Goal: Task Accomplishment & Management: Use online tool/utility

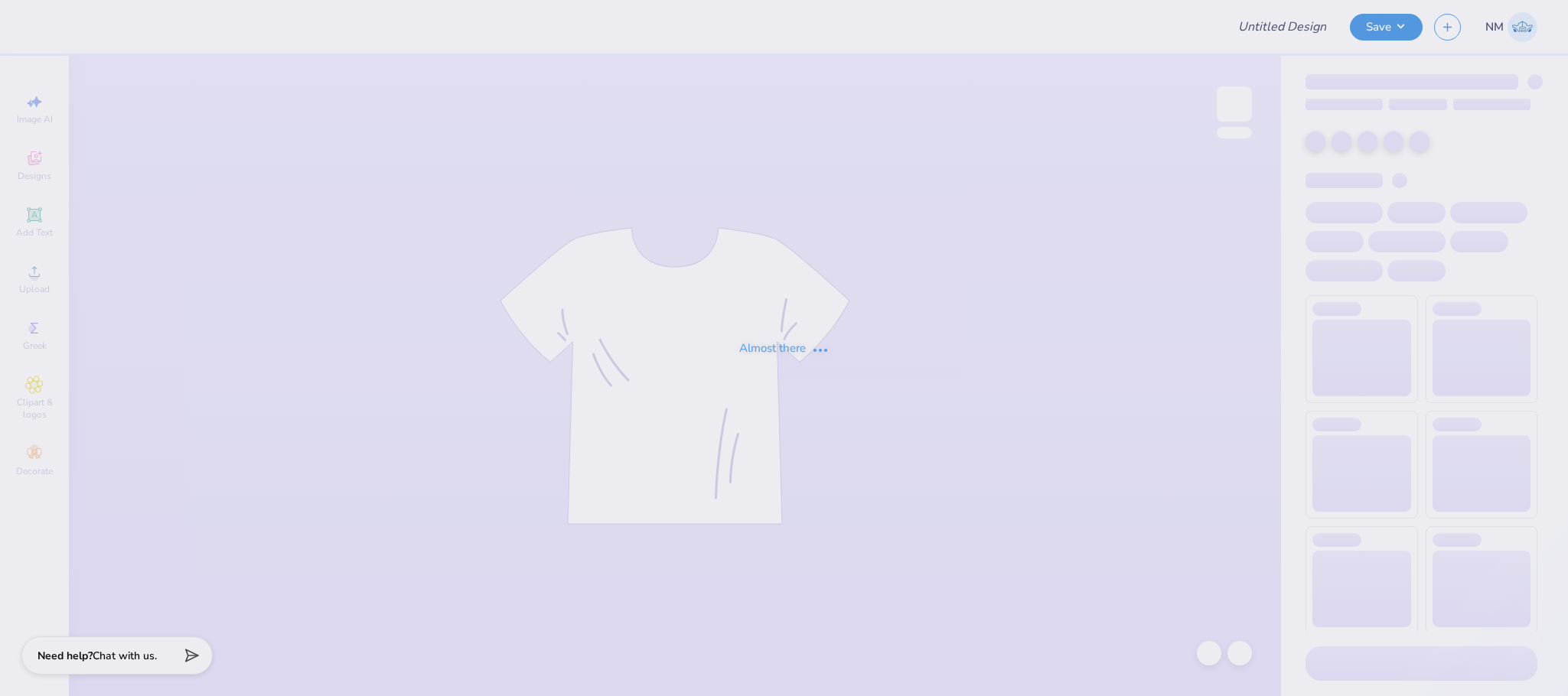
type input "HS HOCKEY"
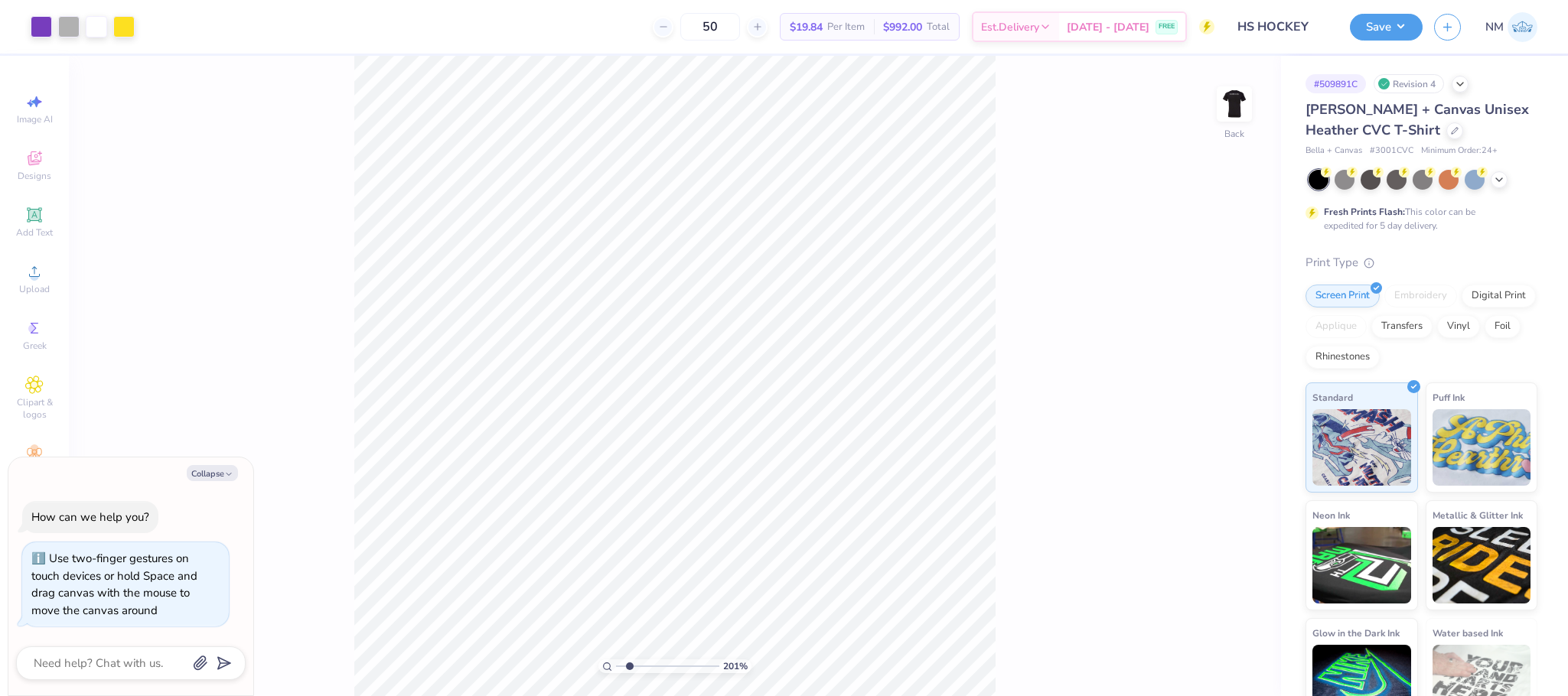
type input "2.01"
type textarea "x"
drag, startPoint x: 619, startPoint y: 664, endPoint x: 637, endPoint y: 664, distance: 18.0
type input "2.68"
click at [637, 664] on input "range" at bounding box center [668, 666] width 103 height 14
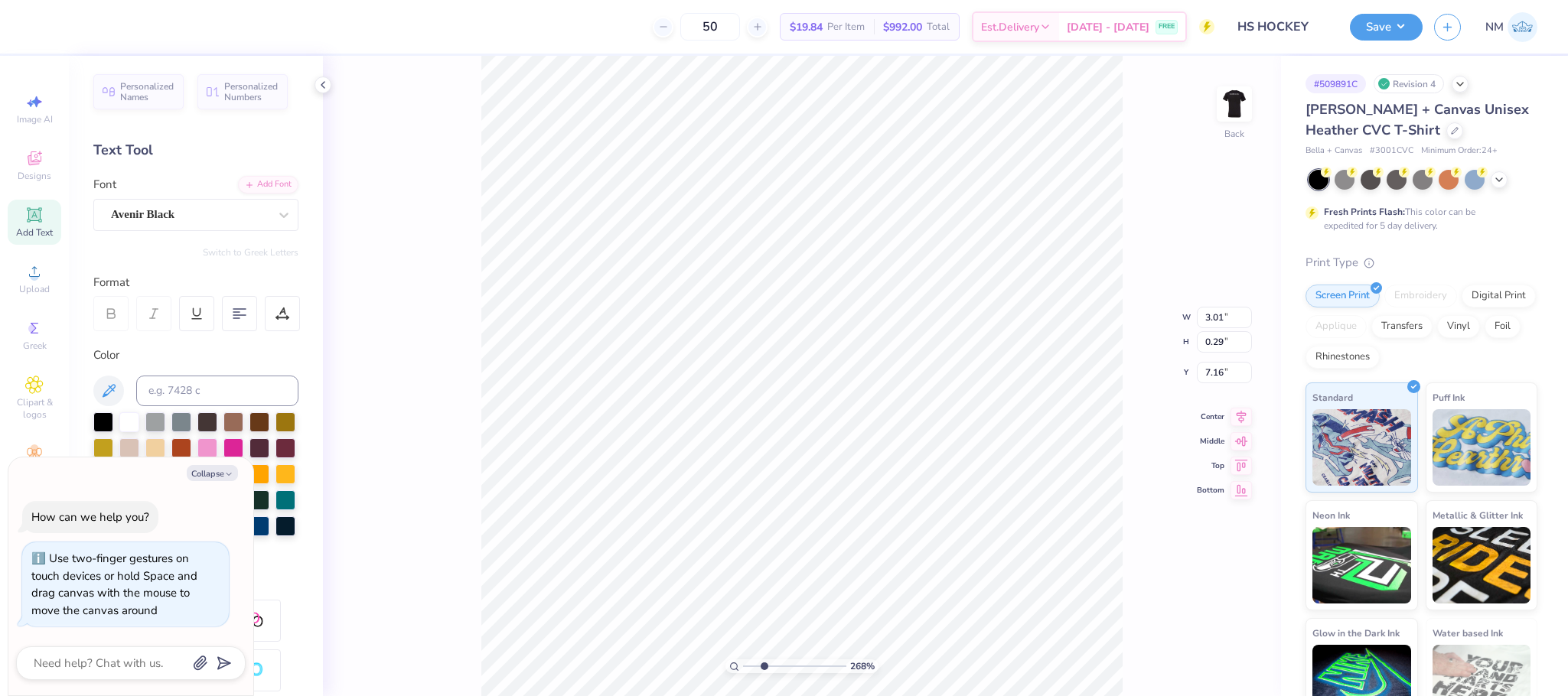
scroll to position [18, 4]
type textarea "x"
type textarea "SEP Hockey, 2025-26"
type textarea "x"
type textarea "SEP Hockey 2025-26"
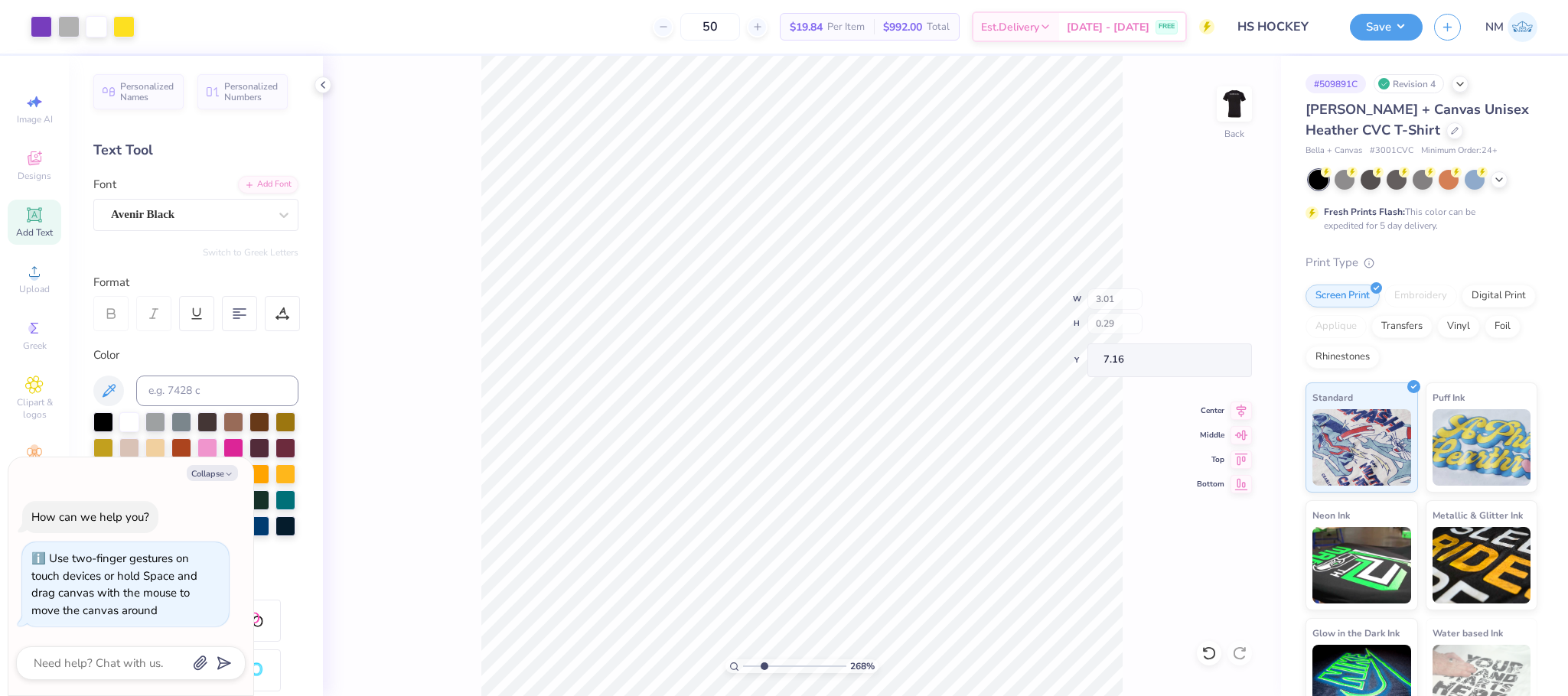
type textarea "x"
drag, startPoint x: 762, startPoint y: 665, endPoint x: 719, endPoint y: 661, distance: 43.2
type input "1"
click at [743, 661] on input "range" at bounding box center [794, 666] width 103 height 14
click at [1240, 110] on img at bounding box center [1234, 104] width 61 height 61
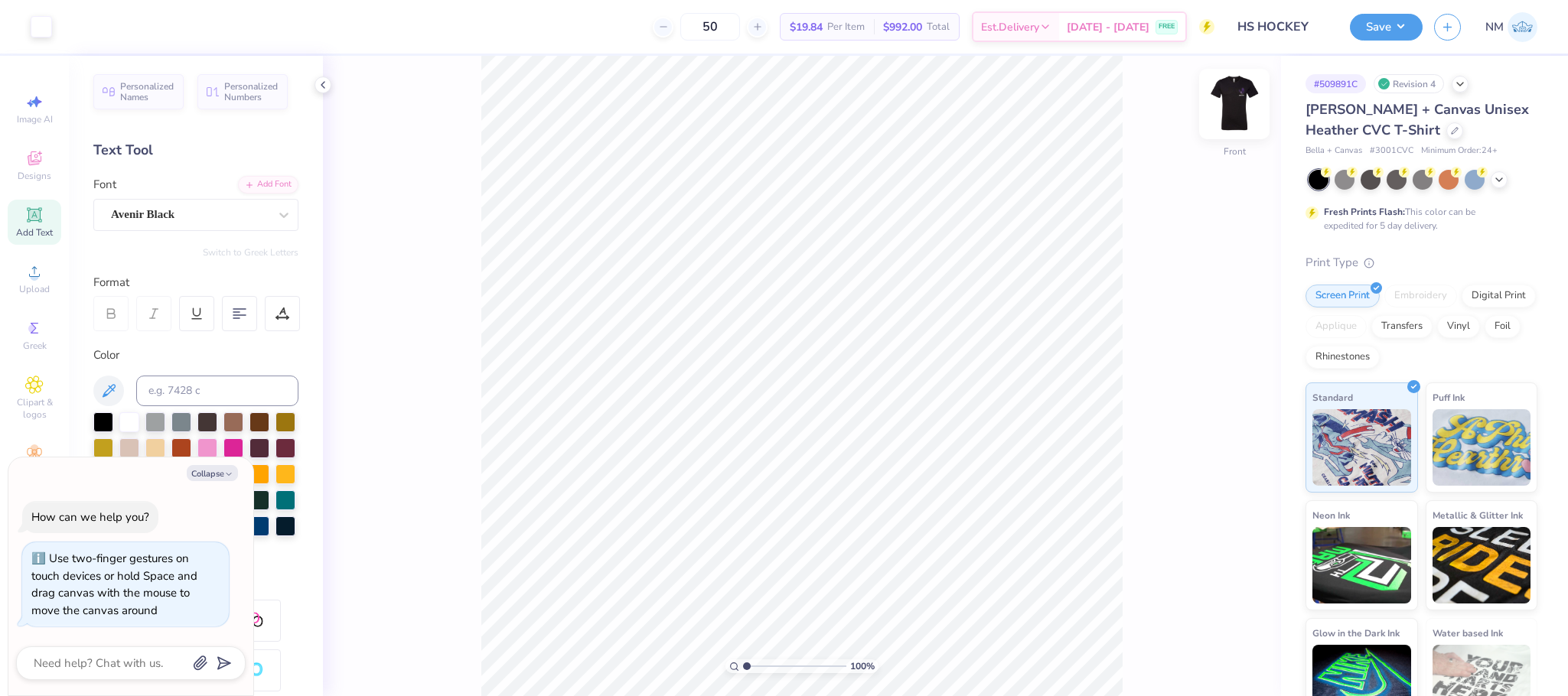
click at [1224, 104] on img at bounding box center [1234, 104] width 61 height 61
click at [1387, 25] on button "Save" at bounding box center [1386, 24] width 72 height 27
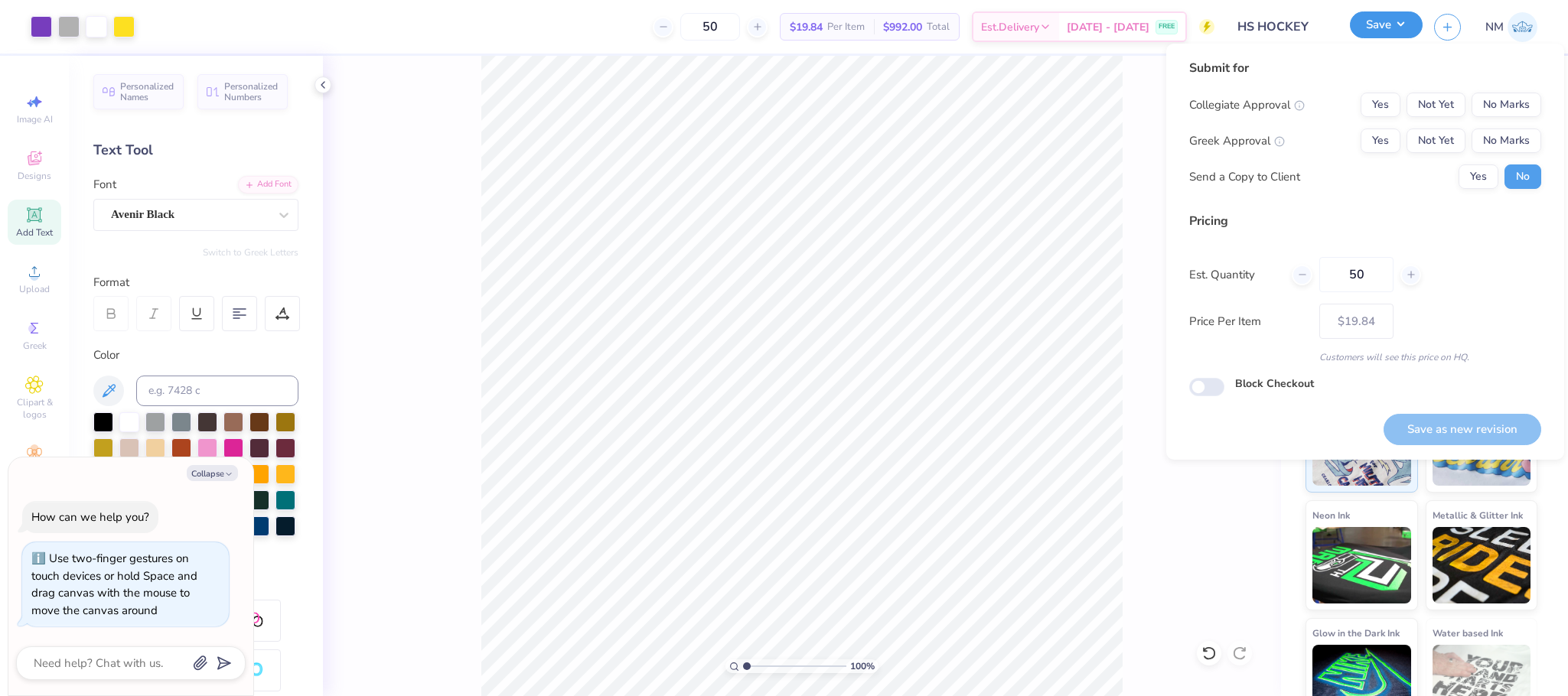
type textarea "x"
click at [1495, 109] on button "No Marks" at bounding box center [1506, 105] width 70 height 24
click at [1500, 140] on button "No Marks" at bounding box center [1506, 140] width 70 height 24
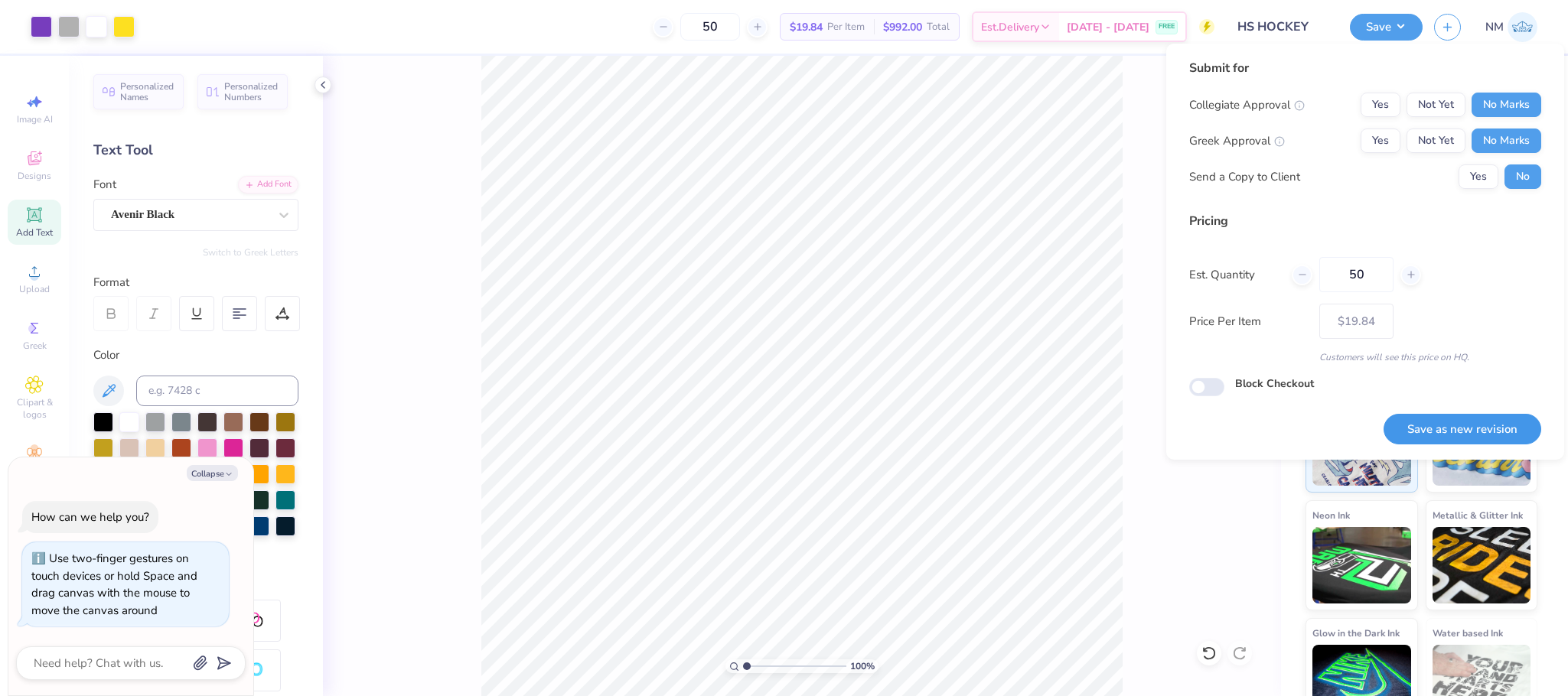
click at [1462, 425] on button "Save as new revision" at bounding box center [1462, 429] width 158 height 31
type input "$19.84"
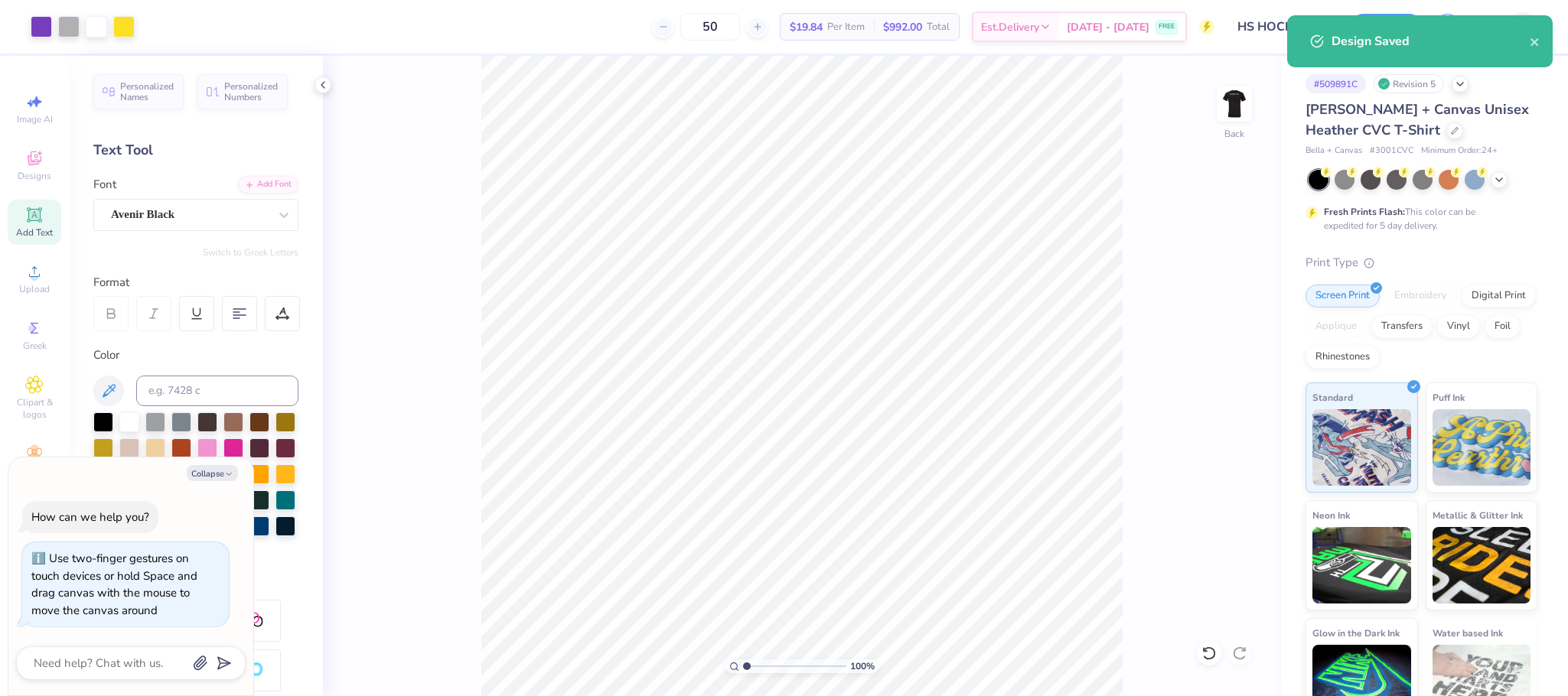
type textarea "x"
